Goal: Book appointment/travel/reservation

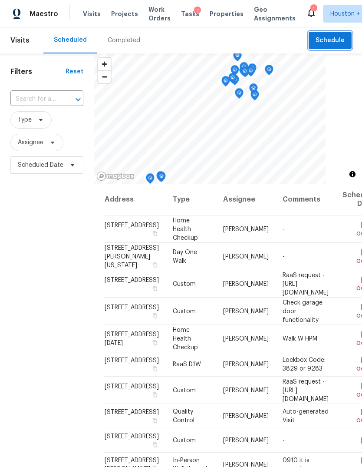
click at [343, 32] on button "Schedule" at bounding box center [330, 41] width 43 height 18
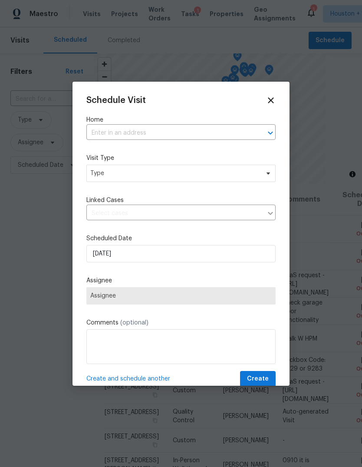
click at [240, 140] on input "text" at bounding box center [168, 132] width 165 height 13
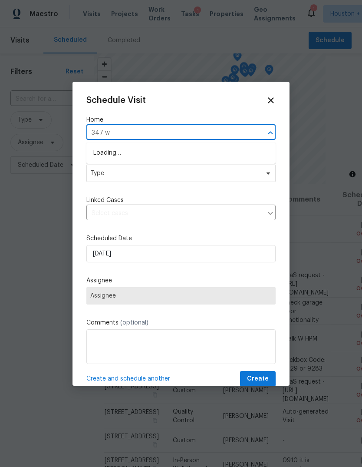
type input "347 we"
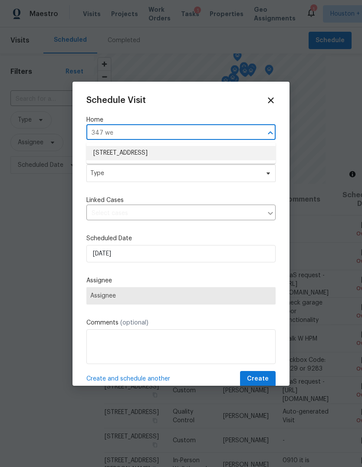
click at [244, 155] on li "[STREET_ADDRESS]" at bounding box center [180, 153] width 189 height 14
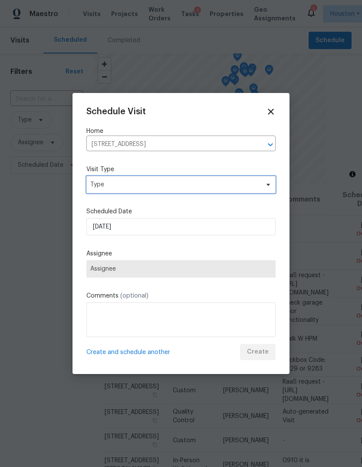
click at [248, 180] on span "Type" at bounding box center [174, 184] width 169 height 9
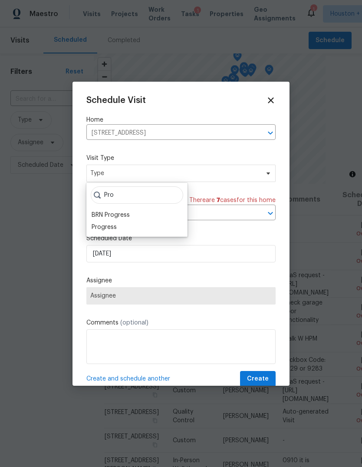
type input "Pro"
click at [109, 227] on div "Progress" at bounding box center [104, 227] width 25 height 9
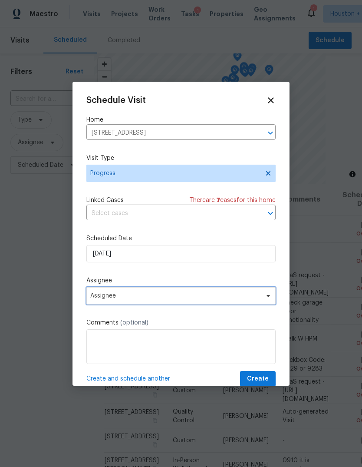
click at [146, 297] on span "Assignee" at bounding box center [175, 295] width 170 height 7
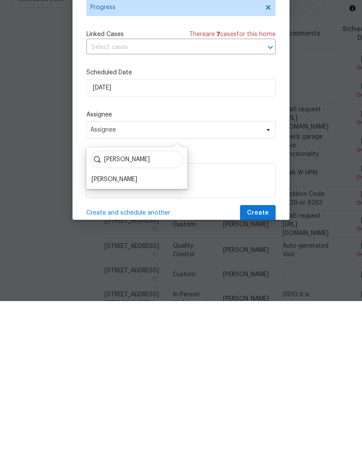
type input "[PERSON_NAME]"
click at [122, 341] on div "[PERSON_NAME]" at bounding box center [115, 345] width 46 height 9
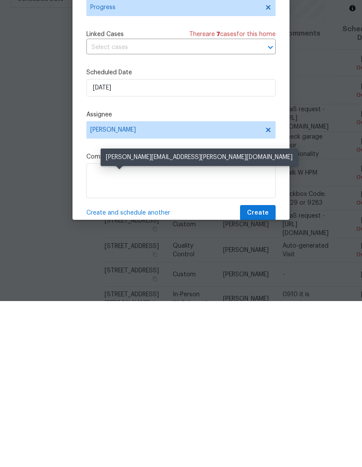
scroll to position [33, 0]
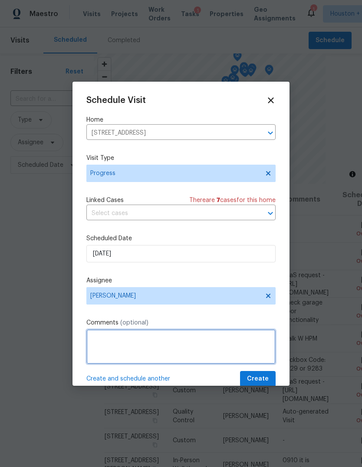
click at [181, 343] on textarea at bounding box center [180, 346] width 189 height 35
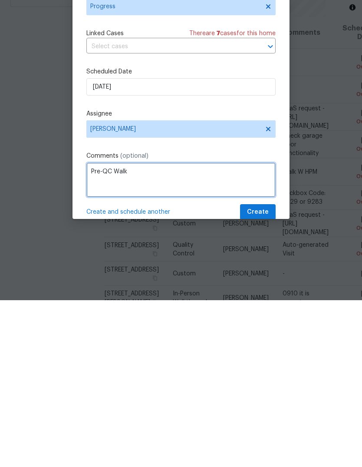
type textarea "Pre-QC Walk"
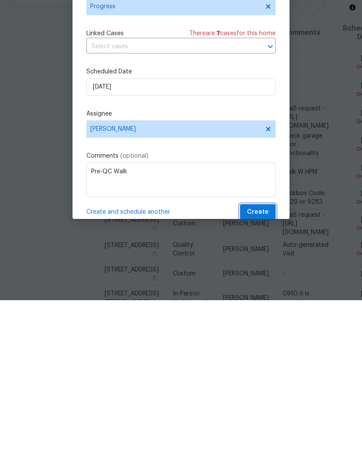
click at [264, 373] on span "Create" at bounding box center [258, 378] width 22 height 11
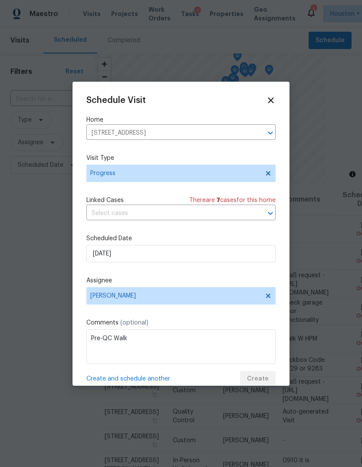
scroll to position [0, 0]
